Goal: Transaction & Acquisition: Purchase product/service

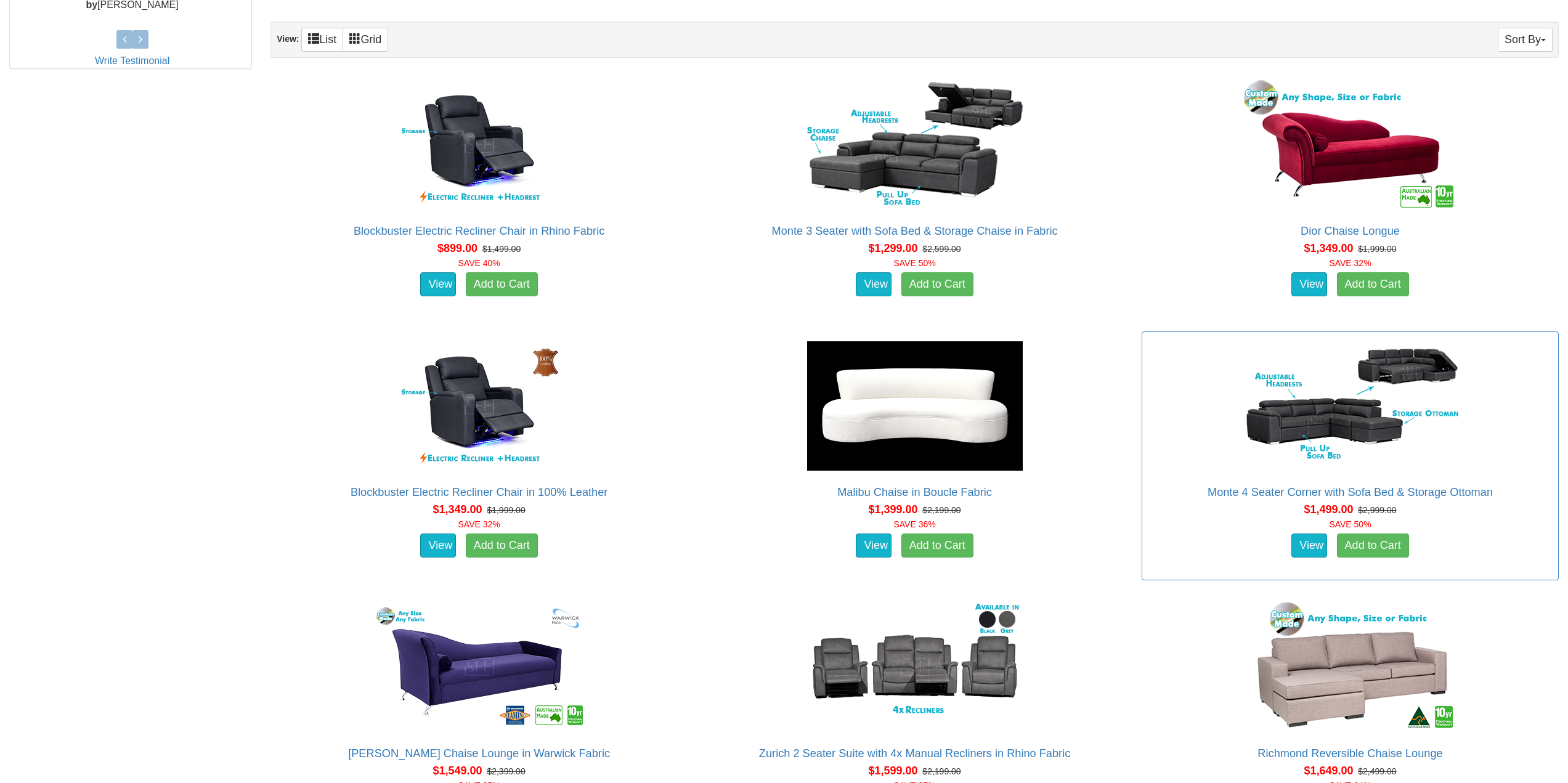
scroll to position [739, 0]
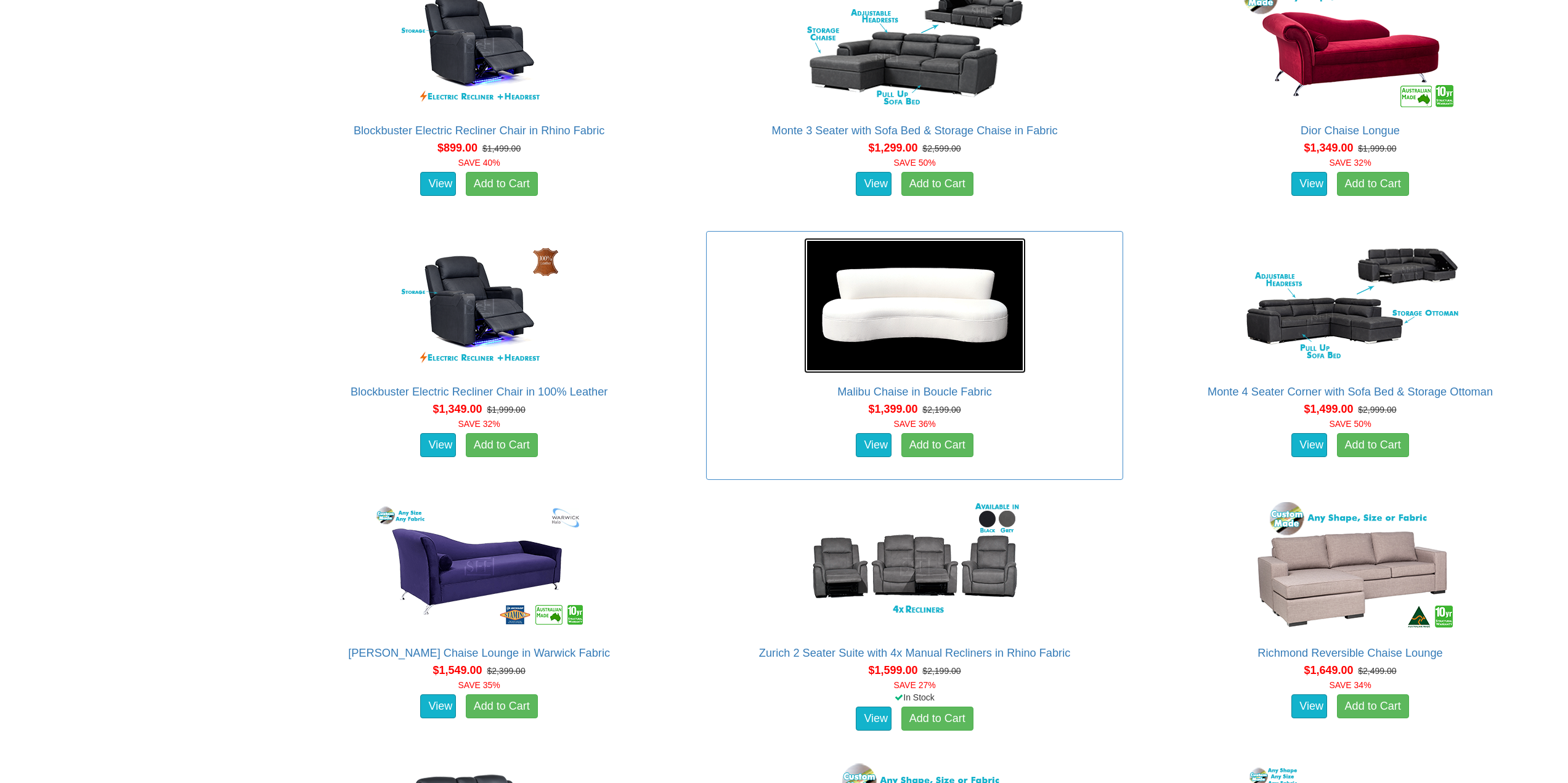
click at [940, 330] on img at bounding box center [915, 306] width 222 height 136
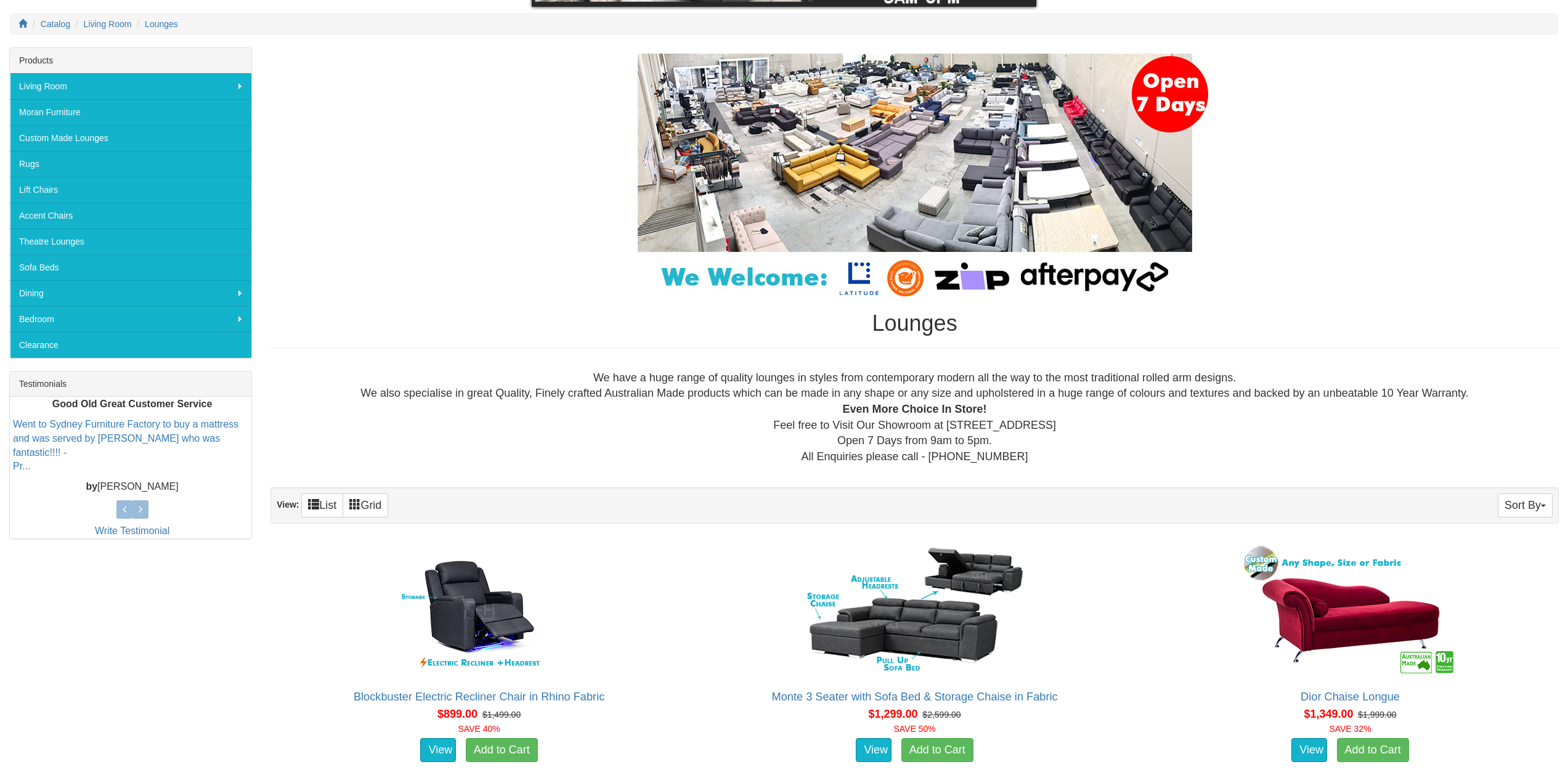
scroll to position [129, 0]
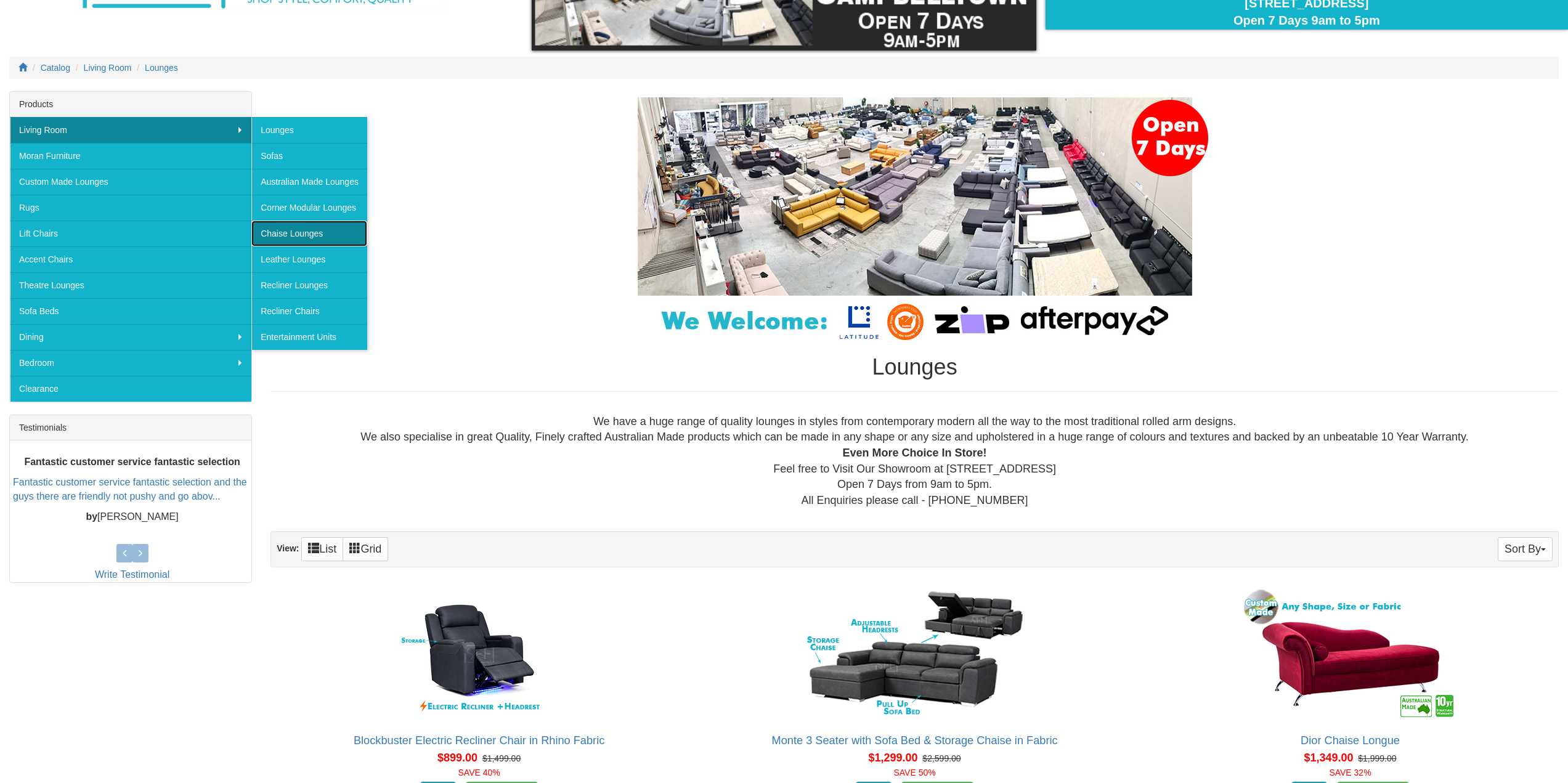
click at [319, 233] on link "Chaise Lounges" at bounding box center [309, 233] width 116 height 26
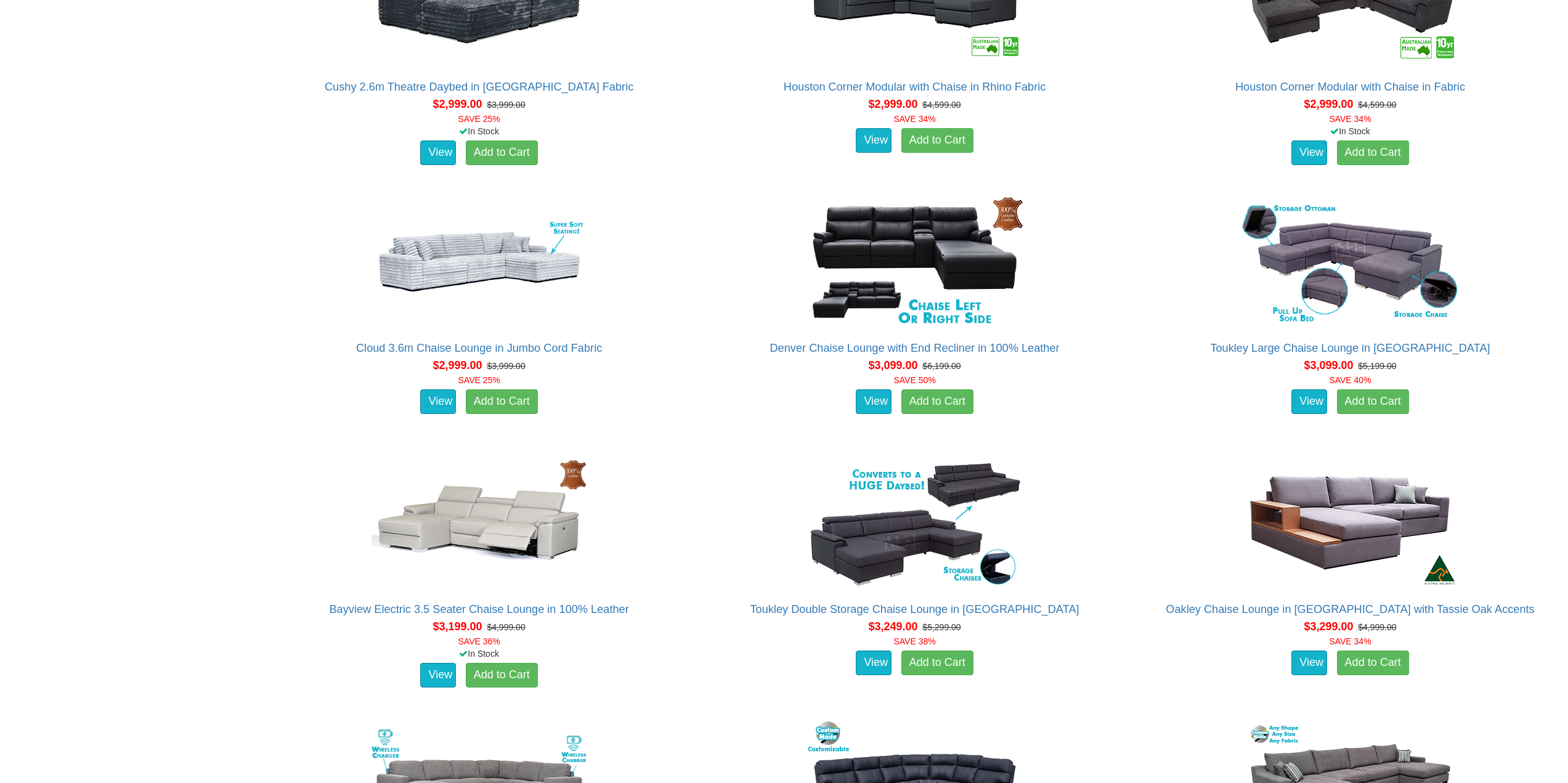
scroll to position [2834, 0]
